Goal: Navigation & Orientation: Understand site structure

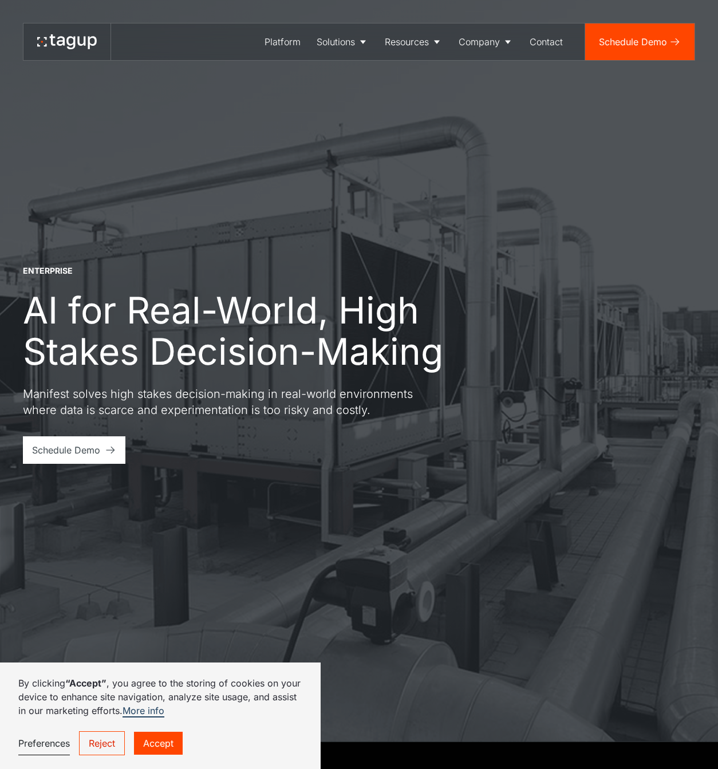
scroll to position [28, 0]
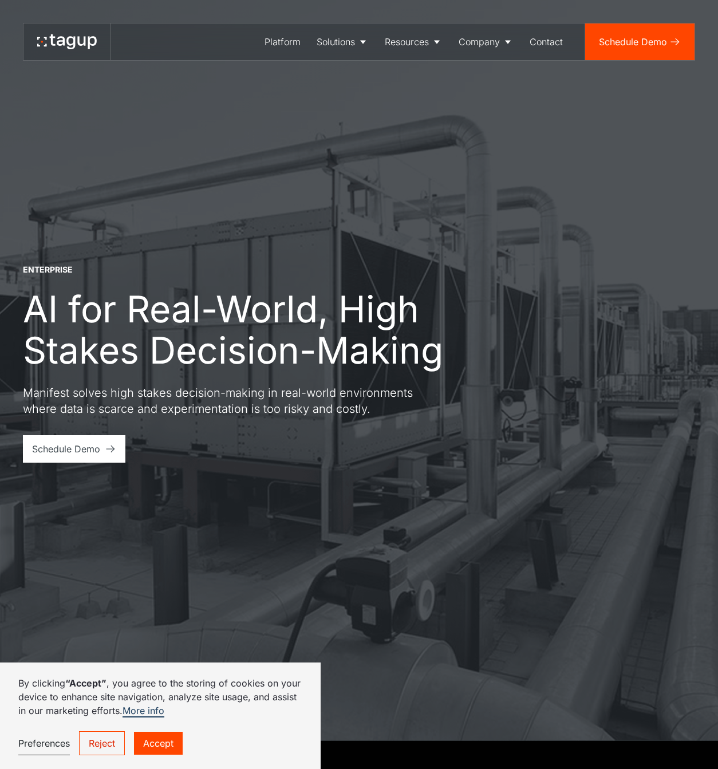
click at [156, 738] on link "Accept" at bounding box center [158, 743] width 49 height 23
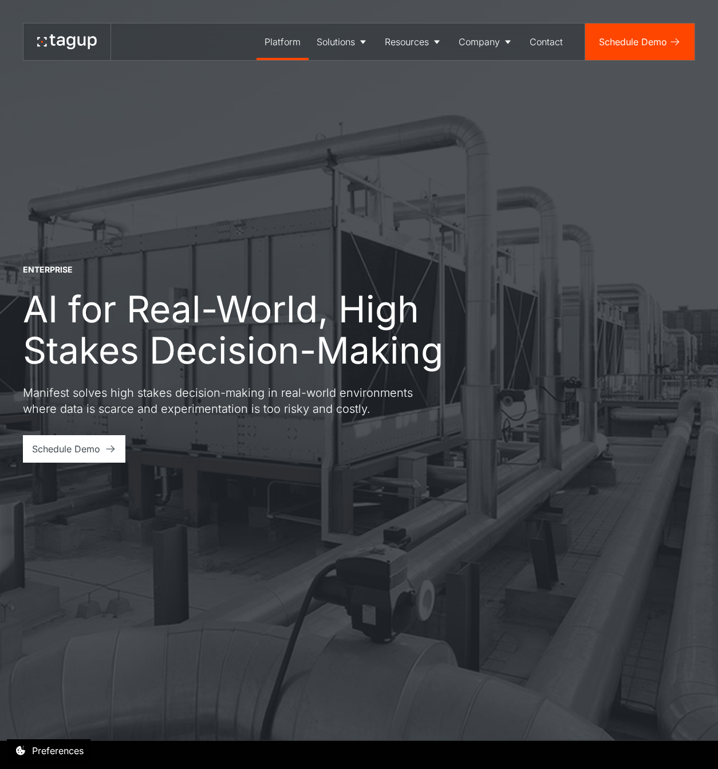
click at [289, 39] on div "Platform" at bounding box center [283, 42] width 36 height 14
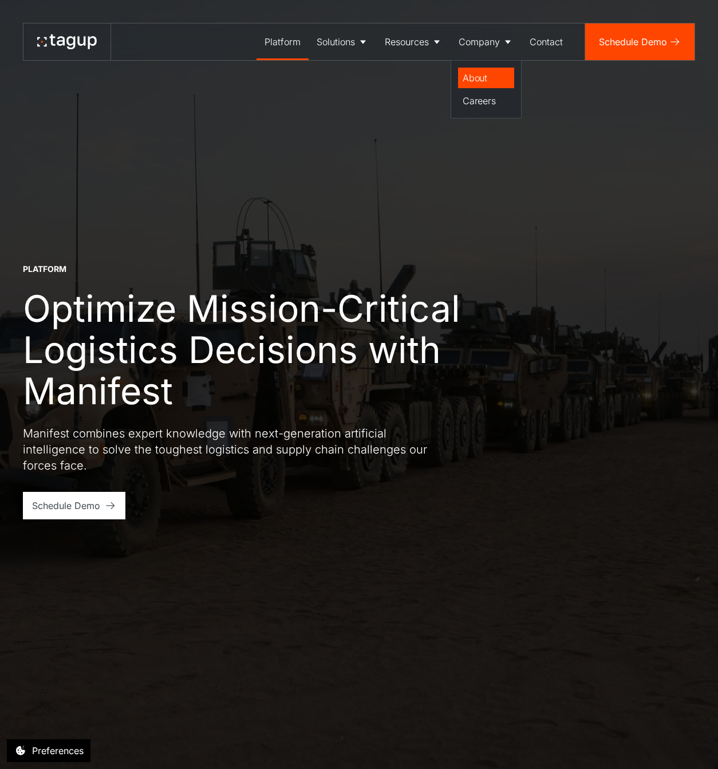
click at [478, 74] on div "About" at bounding box center [486, 78] width 47 height 14
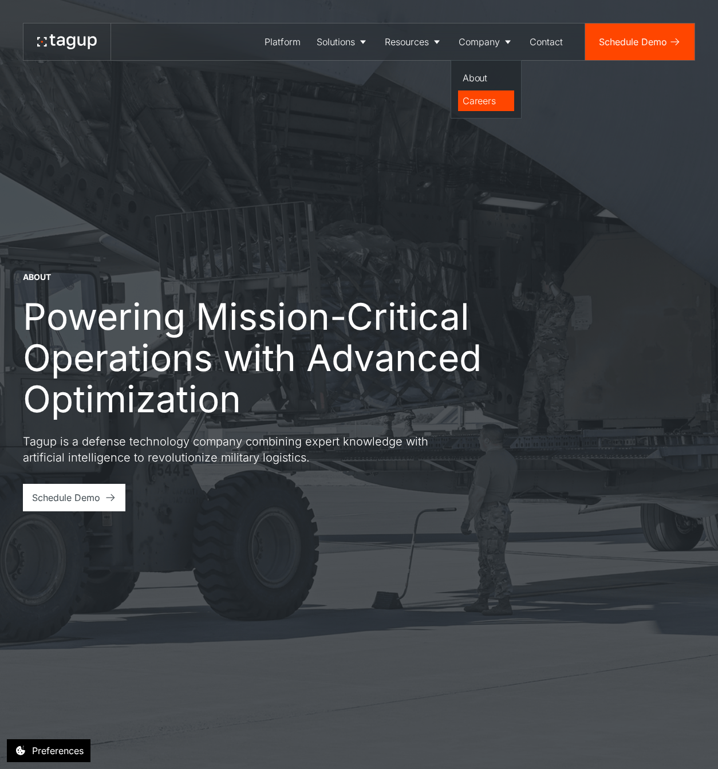
click at [474, 104] on div "Careers" at bounding box center [486, 101] width 47 height 14
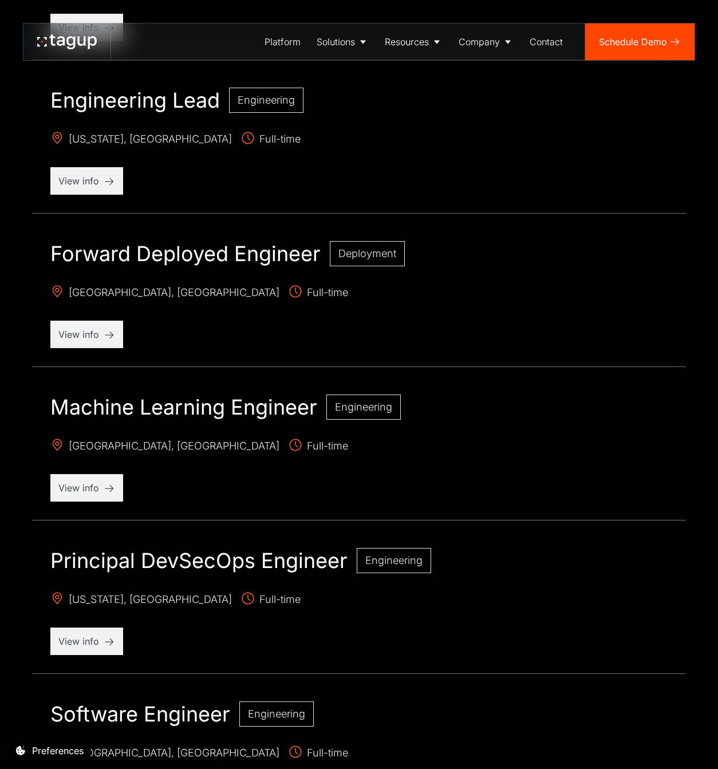
scroll to position [919, 0]
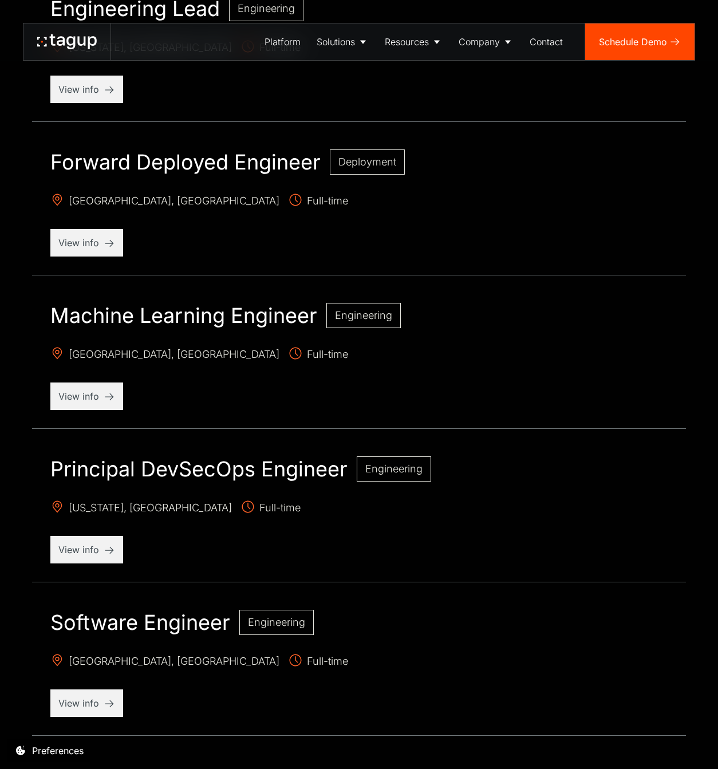
click at [57, 45] on icon at bounding box center [67, 41] width 60 height 15
